Goal: Information Seeking & Learning: Learn about a topic

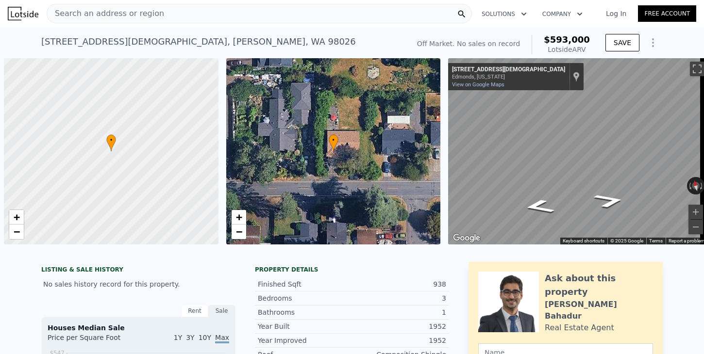
click at [108, 11] on span "Search an address or region" at bounding box center [105, 14] width 117 height 12
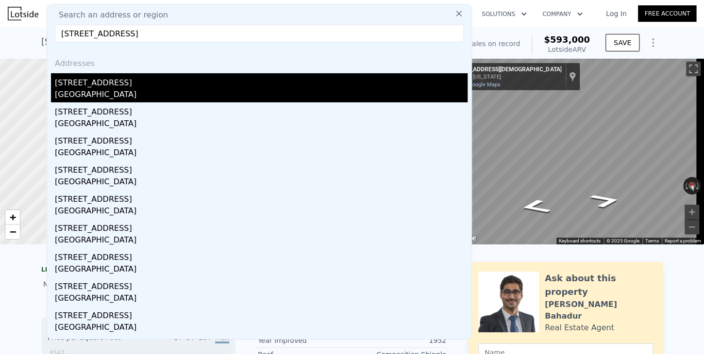
type input "[STREET_ADDRESS]"
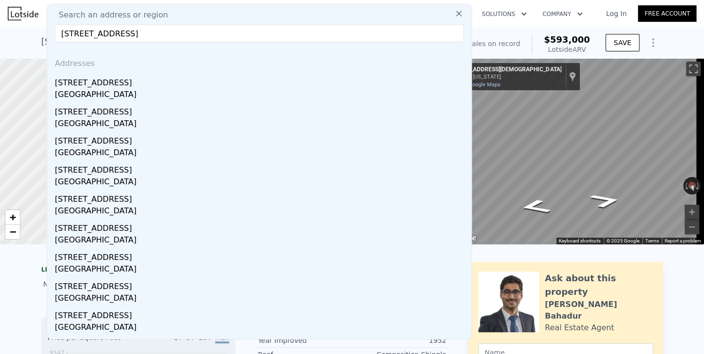
drag, startPoint x: 55, startPoint y: 87, endPoint x: 517, endPoint y: 67, distance: 462.8
click at [56, 87] on div "[STREET_ADDRESS]" at bounding box center [261, 81] width 413 height 16
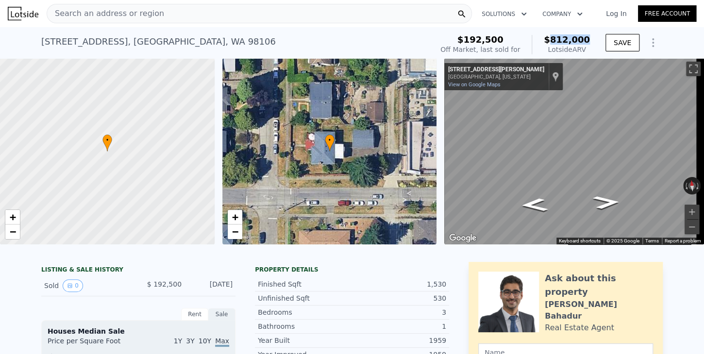
drag, startPoint x: 555, startPoint y: 38, endPoint x: 590, endPoint y: 38, distance: 35.9
click at [590, 38] on div "$192,500 Off Market, last sold for $812,000 Lotside ARV" at bounding box center [515, 44] width 157 height 27
copy span "812,000"
click at [105, 13] on span "Search an address or region" at bounding box center [105, 14] width 117 height 12
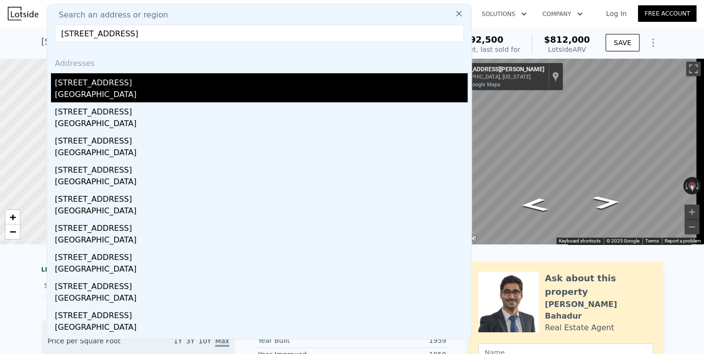
type input "[STREET_ADDRESS]"
click at [70, 89] on div "[GEOGRAPHIC_DATA]" at bounding box center [261, 96] width 413 height 14
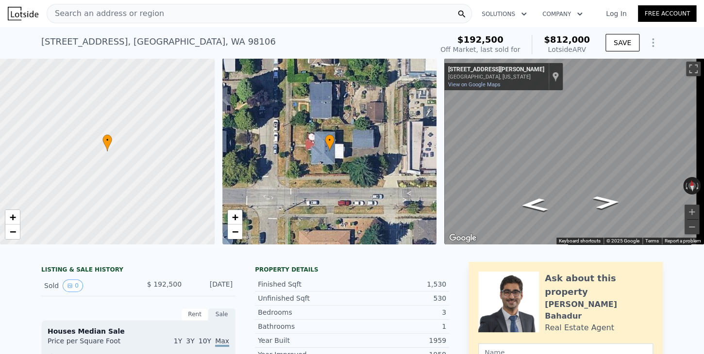
click at [127, 10] on span "Search an address or region" at bounding box center [105, 14] width 117 height 12
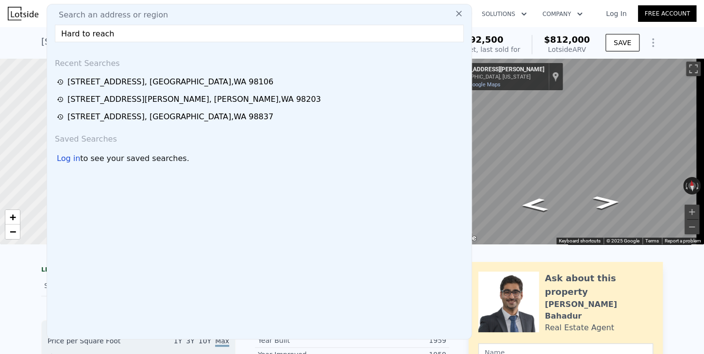
click at [114, 35] on input "Hard to reach" at bounding box center [259, 33] width 409 height 17
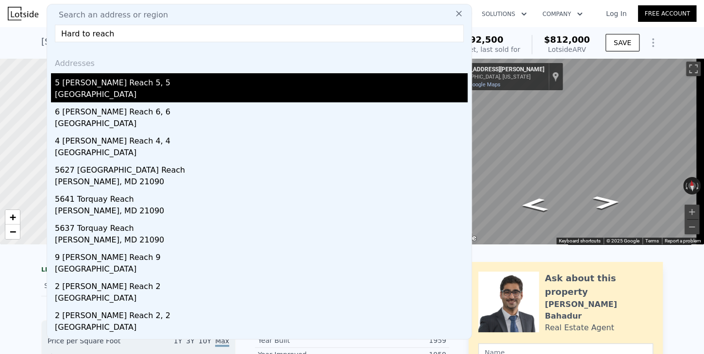
drag, startPoint x: 120, startPoint y: 35, endPoint x: 65, endPoint y: 94, distance: 80.0
click at [38, 26] on nav "Search an address or region Search an address or region Hard to reach Addresses…" at bounding box center [352, 13] width 704 height 27
paste input "[STREET_ADDRESS]"
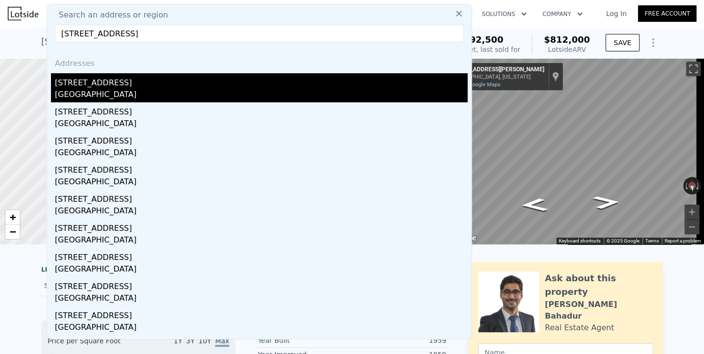
type input "[STREET_ADDRESS]"
click at [67, 87] on div "[STREET_ADDRESS]" at bounding box center [261, 81] width 413 height 16
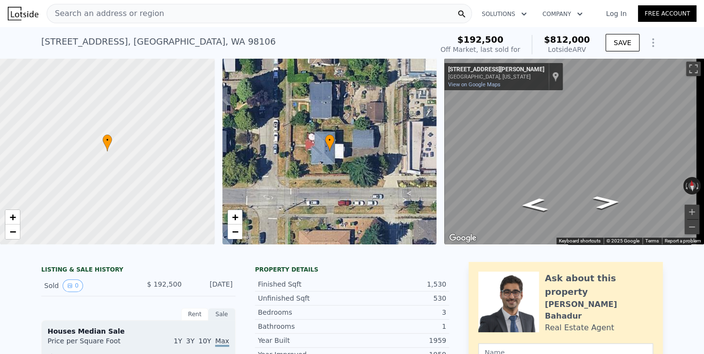
click at [72, 12] on span "Search an address or region" at bounding box center [105, 14] width 117 height 12
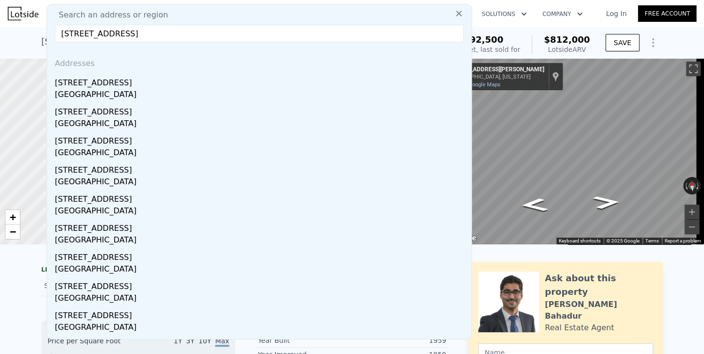
drag, startPoint x: 204, startPoint y: 34, endPoint x: 13, endPoint y: 41, distance: 191.0
paste input "[STREET_ADDRESS]"
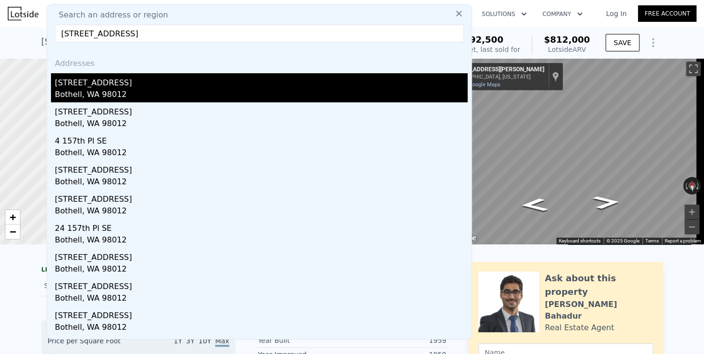
type input "[STREET_ADDRESS]"
click at [81, 89] on div "Bothell, WA 98012" at bounding box center [261, 96] width 413 height 14
